Goal: Navigation & Orientation: Find specific page/section

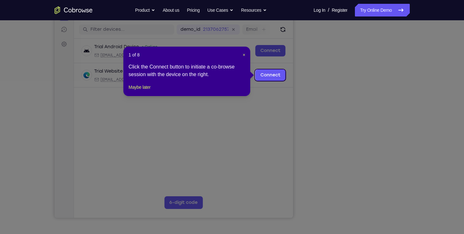
click at [246, 56] on div "1 of 8 × Click the Connect button to initiate a co-browse session with the devi…" at bounding box center [186, 71] width 127 height 49
click at [244, 54] on span "×" at bounding box center [243, 54] width 3 height 5
